Goal: Transaction & Acquisition: Purchase product/service

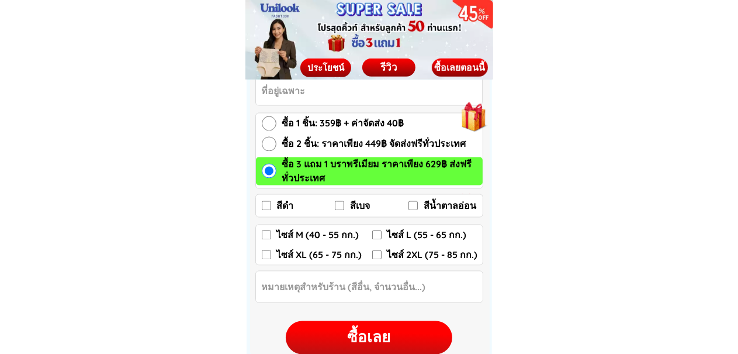
scroll to position [1748, 0]
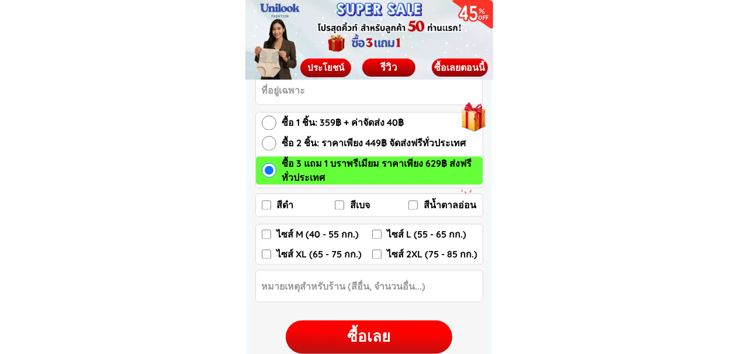
click at [382, 255] on label "ไซส์ 2XL (75 - 85 กก.)" at bounding box center [427, 254] width 110 height 14
click at [382, 255] on input "ไซส์ 2XL (75 - 85 กก.)" at bounding box center [376, 253] width 9 height 9
checkbox input "true"
click at [266, 205] on input "สีดำ" at bounding box center [266, 204] width 9 height 9
checkbox input "true"
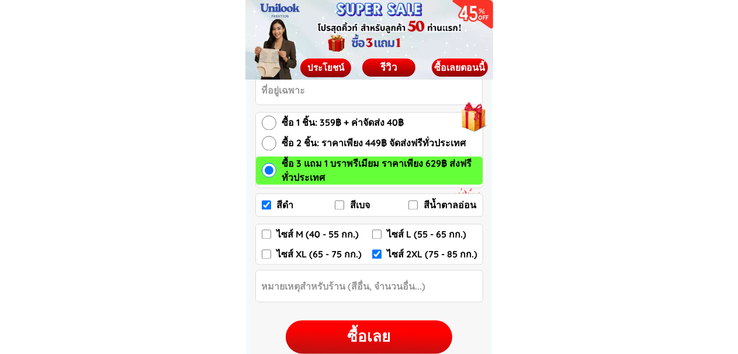
click at [377, 251] on input "ไซส์ 2XL (75 - 85 กก.)" at bounding box center [376, 253] width 9 height 9
checkbox input "false"
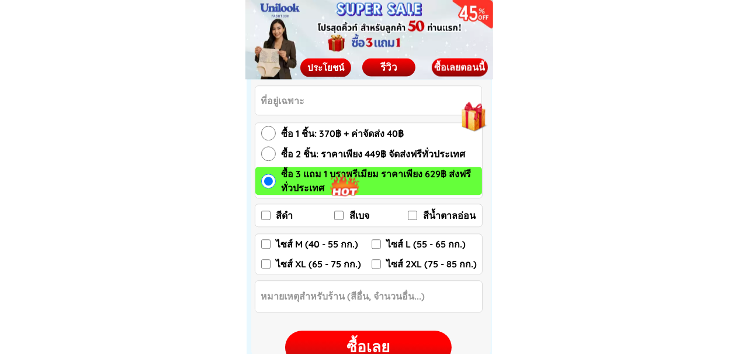
scroll to position [6198, 0]
click at [376, 262] on input "ไซส์ 2XL (75 - 85 กก.)" at bounding box center [376, 263] width 9 height 9
checkbox input "true"
click at [265, 213] on input "สีดำ" at bounding box center [265, 214] width 9 height 9
checkbox input "true"
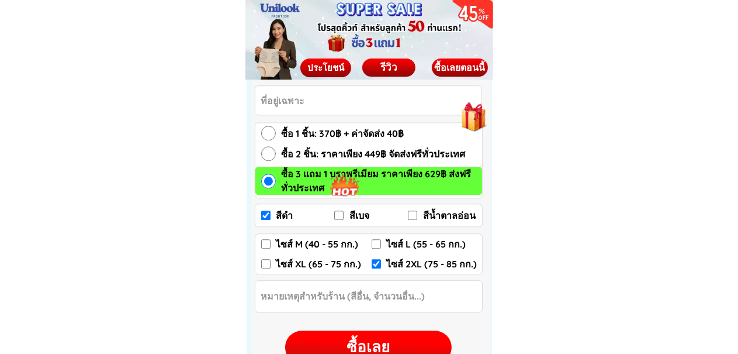
click at [269, 153] on input "ซื้อ 2 ชิ้น: ราคาเพียง 449฿ จัดส่งฟรีทั่วประเทศ" at bounding box center [268, 153] width 15 height 15
radio input "true"
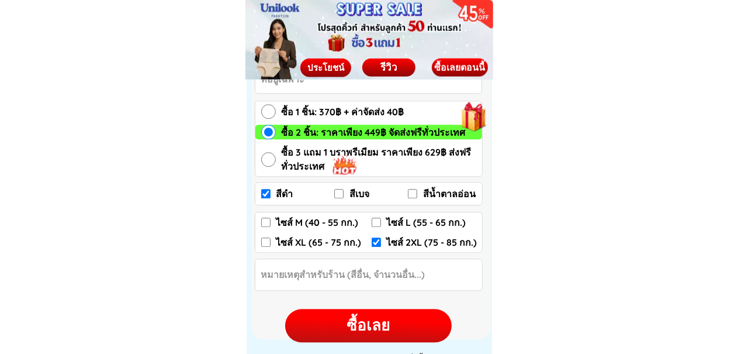
scroll to position [6168, 0]
